Goal: Information Seeking & Learning: Learn about a topic

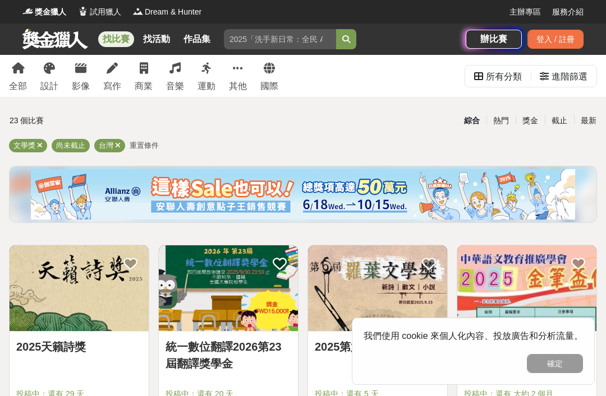
click at [568, 78] on div "進階篩選" at bounding box center [569, 77] width 36 height 22
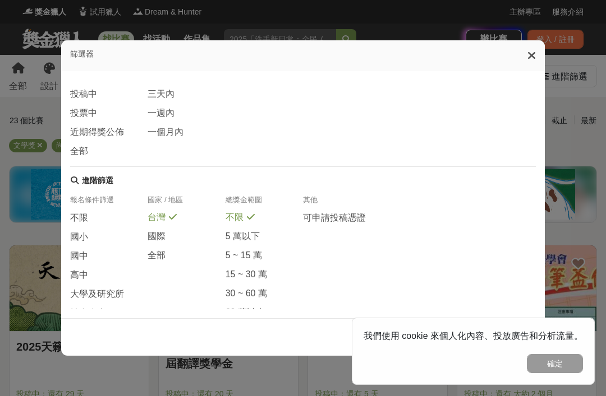
scroll to position [172, 0]
click at [110, 296] on span "大學及研究所" at bounding box center [97, 294] width 54 height 12
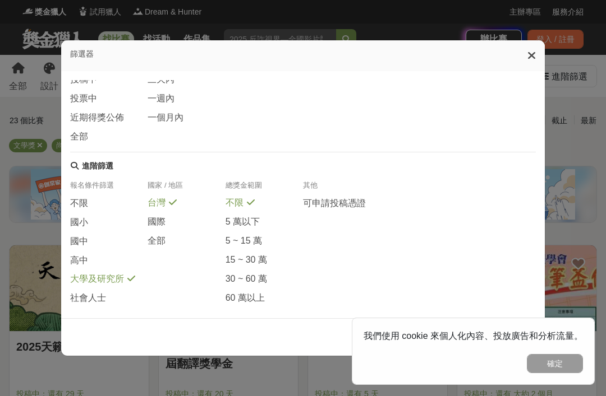
scroll to position [184, 0]
click at [560, 357] on button "確定" at bounding box center [554, 363] width 56 height 19
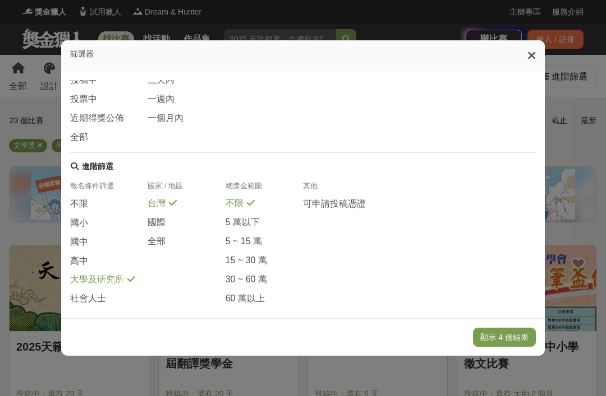
click at [511, 347] on button "顯示 4 個結果" at bounding box center [504, 337] width 63 height 19
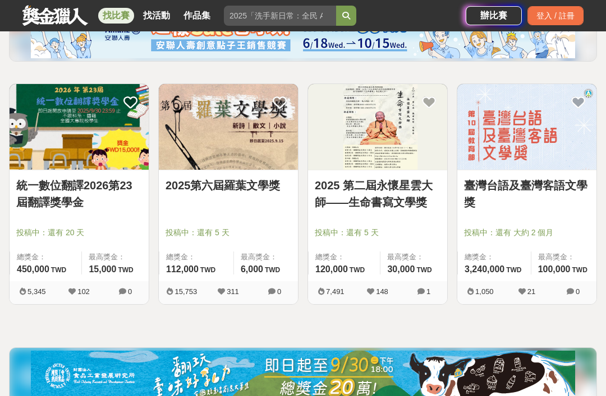
scroll to position [155, 0]
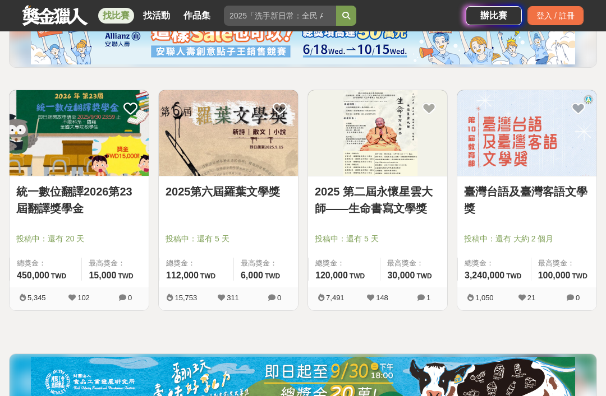
click at [283, 252] on div "投稿中：還有 5 天" at bounding box center [228, 243] width 126 height 21
click at [280, 259] on span "最高獎金：" at bounding box center [266, 263] width 50 height 11
click at [279, 259] on span "最高獎金：" at bounding box center [266, 263] width 50 height 11
click at [233, 266] on div "最高獎金： 6,000 TWD" at bounding box center [265, 269] width 64 height 23
click at [215, 246] on div "投稿中：還有 5 天" at bounding box center [228, 243] width 126 height 21
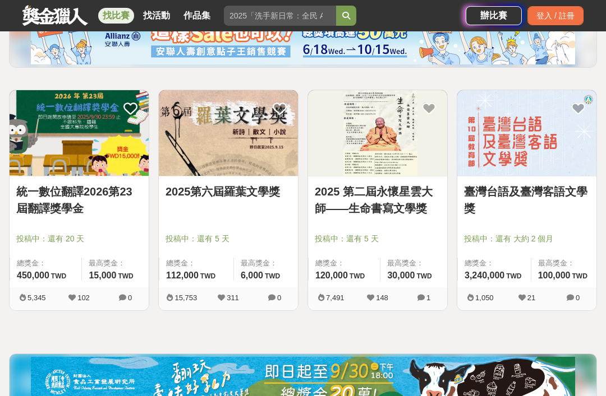
click at [246, 199] on link "2025第六屆羅葉文學獎" at bounding box center [228, 191] width 126 height 17
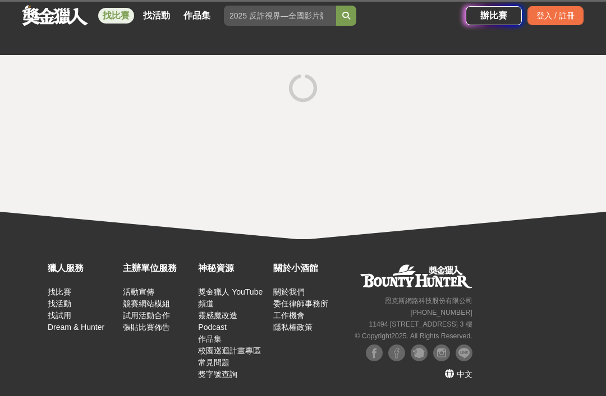
click at [271, 153] on div at bounding box center [303, 147] width 606 height 184
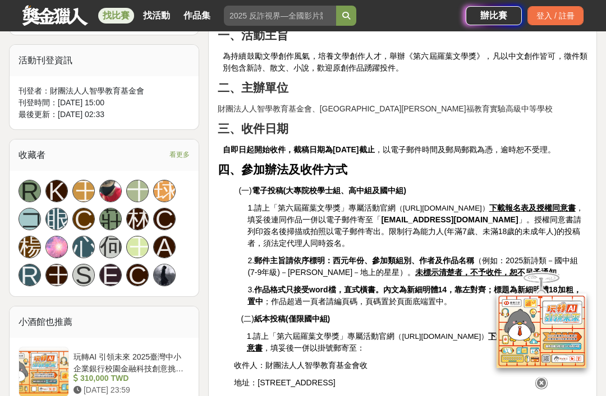
scroll to position [597, 0]
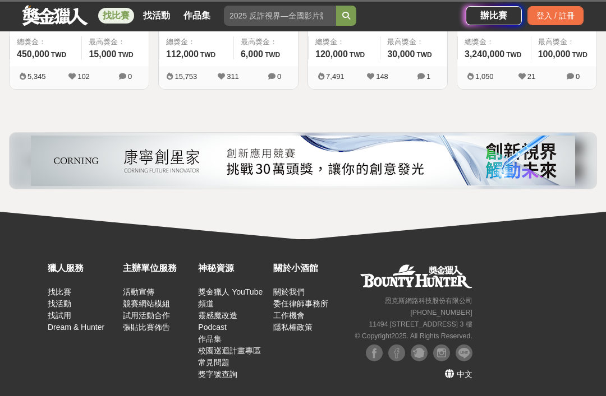
scroll to position [191, 0]
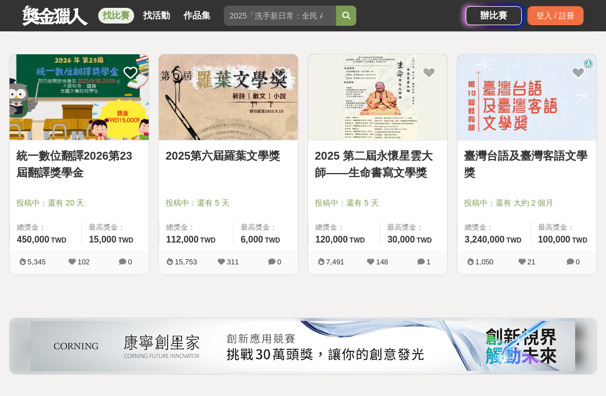
click at [93, 126] on img at bounding box center [79, 97] width 139 height 86
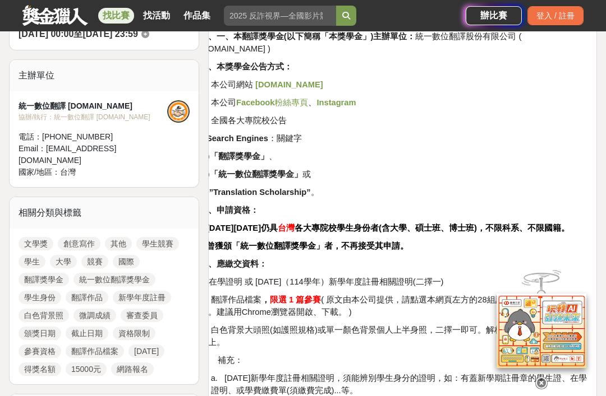
scroll to position [361, 0]
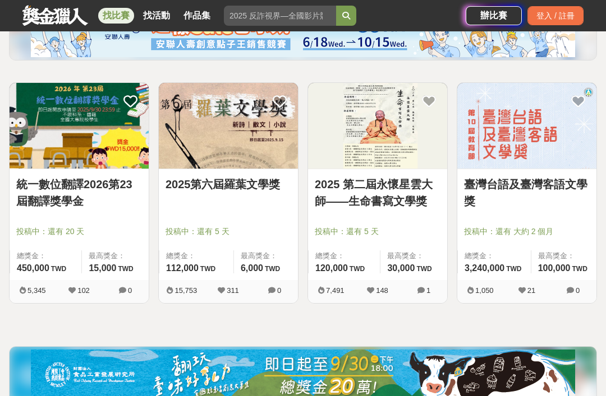
scroll to position [162, 0]
